Goal: Navigation & Orientation: Find specific page/section

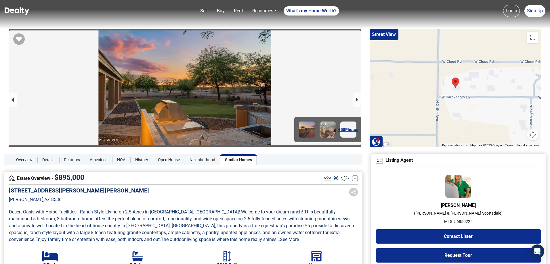
scroll to position [915, 0]
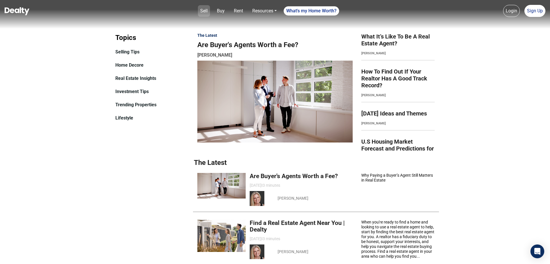
click at [204, 5] on link "Sell" at bounding box center [204, 11] width 12 height 12
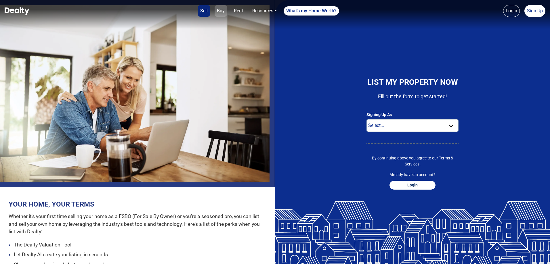
click at [221, 12] on link "Buy" at bounding box center [220, 11] width 12 height 12
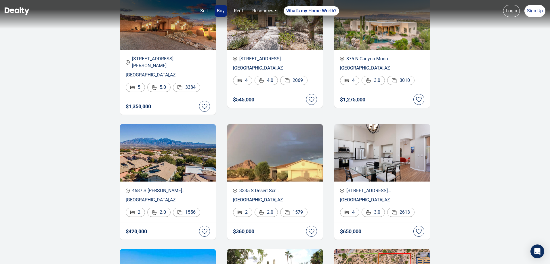
scroll to position [633, 0]
